Goal: Find specific page/section: Find specific page/section

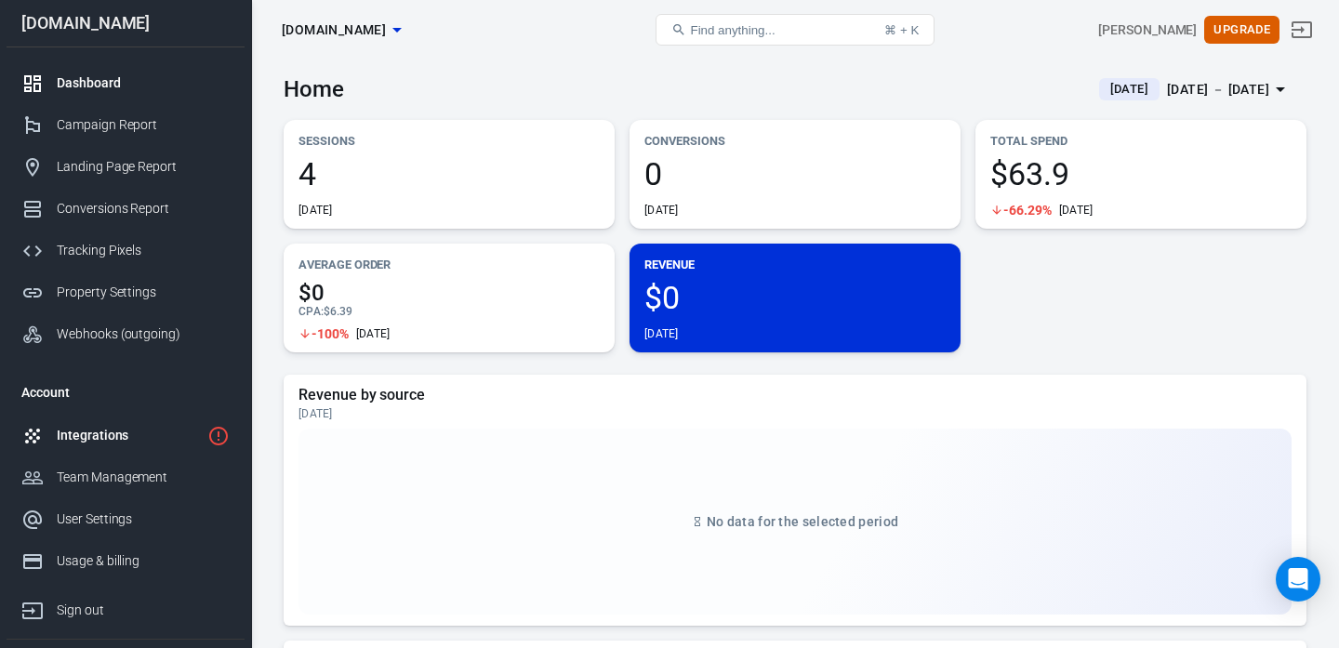
click at [83, 444] on div "Integrations" at bounding box center [128, 436] width 143 height 20
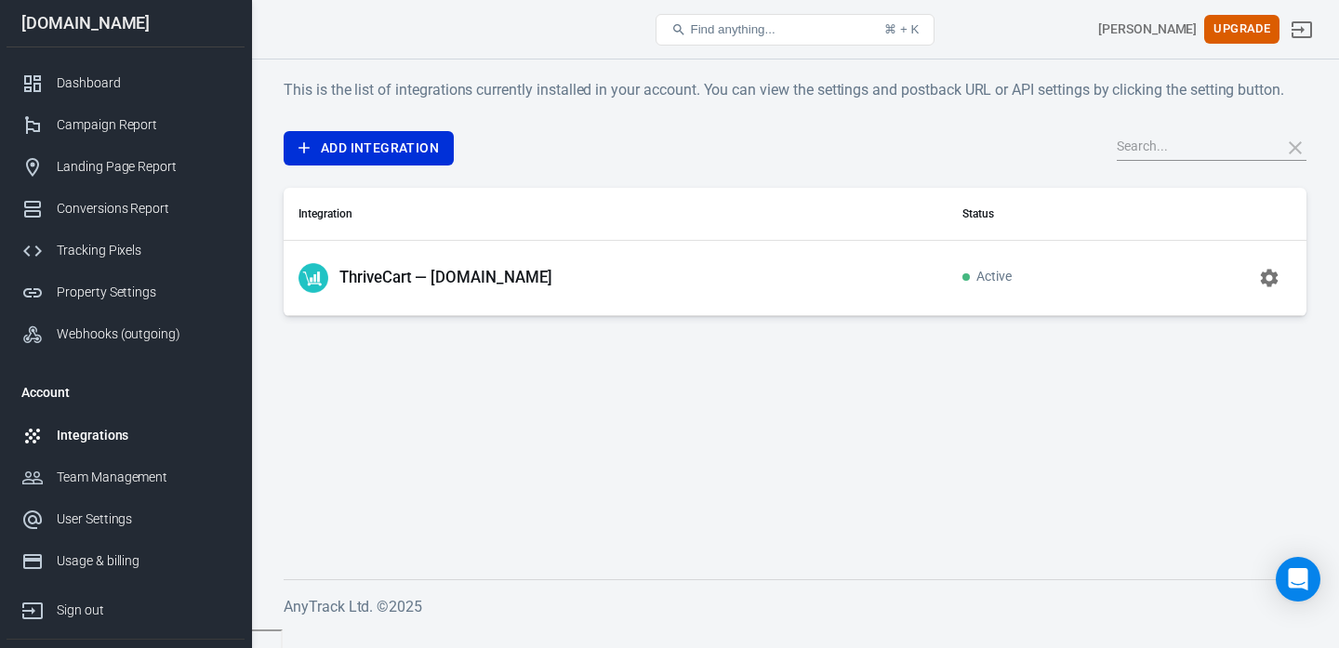
click at [431, 274] on p "ThriveCart — [DOMAIN_NAME]" at bounding box center [445, 278] width 213 height 20
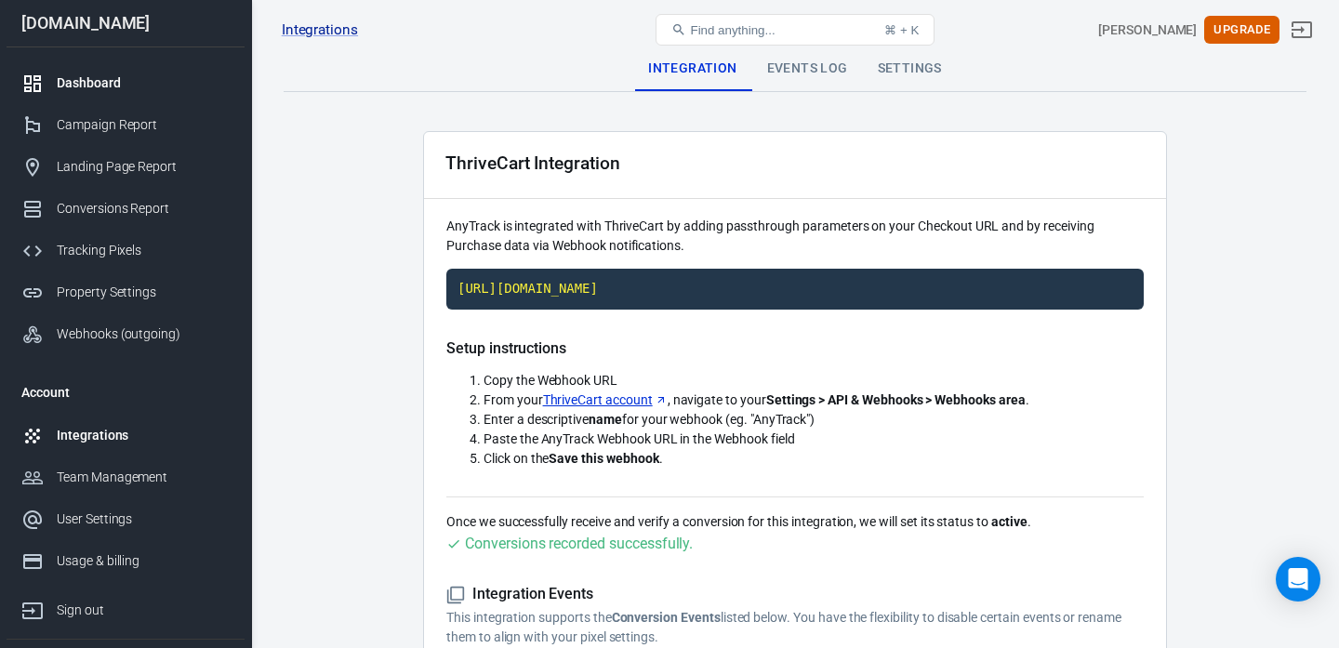
click at [125, 78] on div "Dashboard" at bounding box center [143, 83] width 173 height 20
